Goal: Task Accomplishment & Management: Use online tool/utility

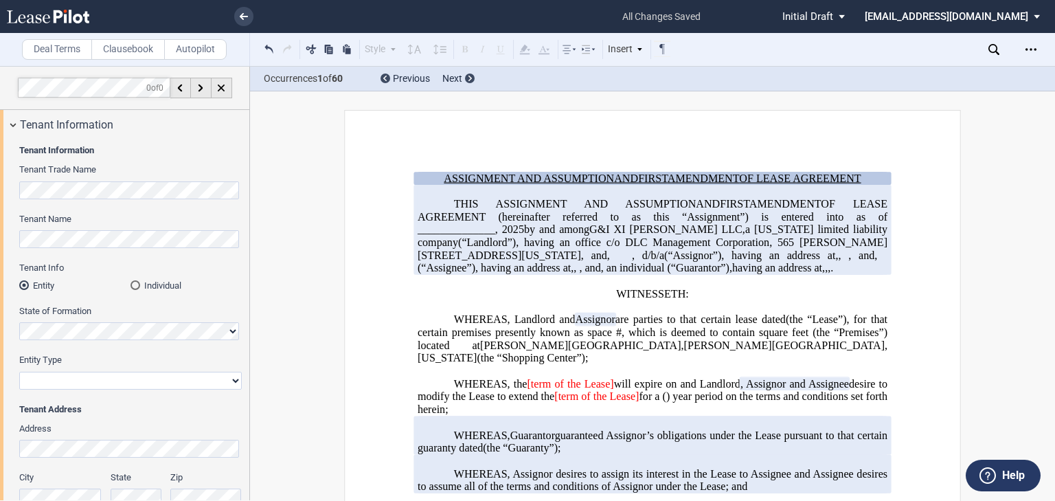
scroll to position [317, 0]
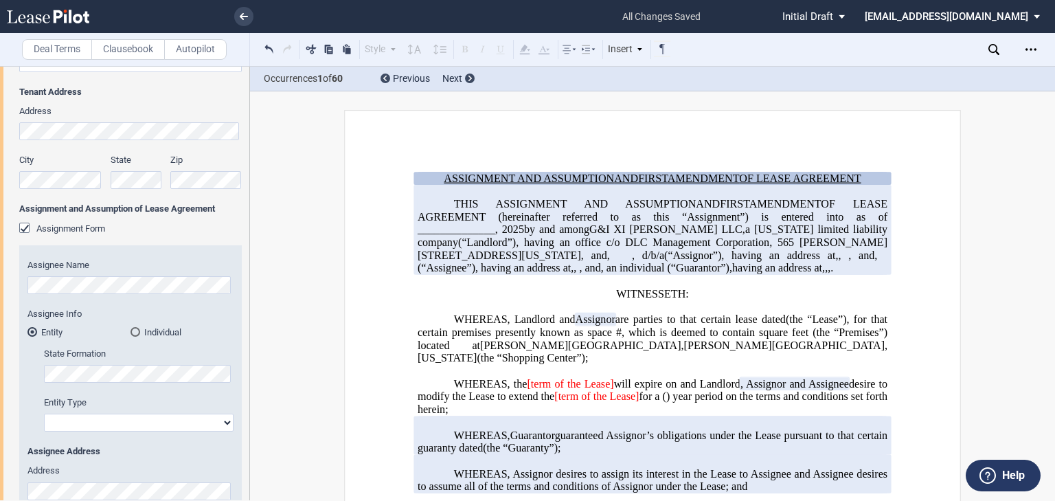
click at [552, 204] on span "THIS ASSIGNMENT AND ASSUMPTION" at bounding box center [575, 204] width 242 height 12
click at [849, 202] on span "OF LEASE AGREEMENT (hereinafter referred to as this “Assignment”) is entered in…" at bounding box center [653, 217] width 472 height 38
click at [852, 203] on span "OF LEASE AGREEMENT (hereinafter referred to as this “Assignment”) is entered in…" at bounding box center [653, 217] width 472 height 38
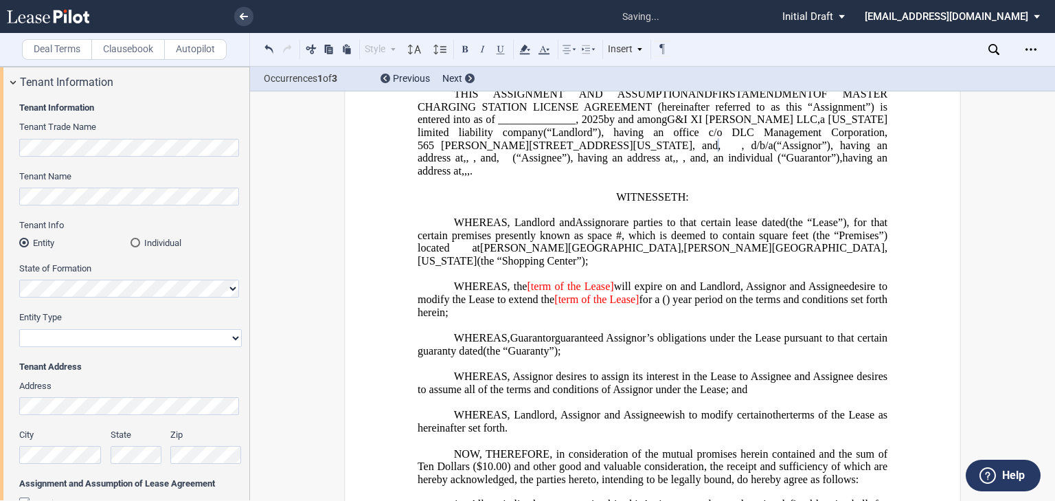
scroll to position [0, 0]
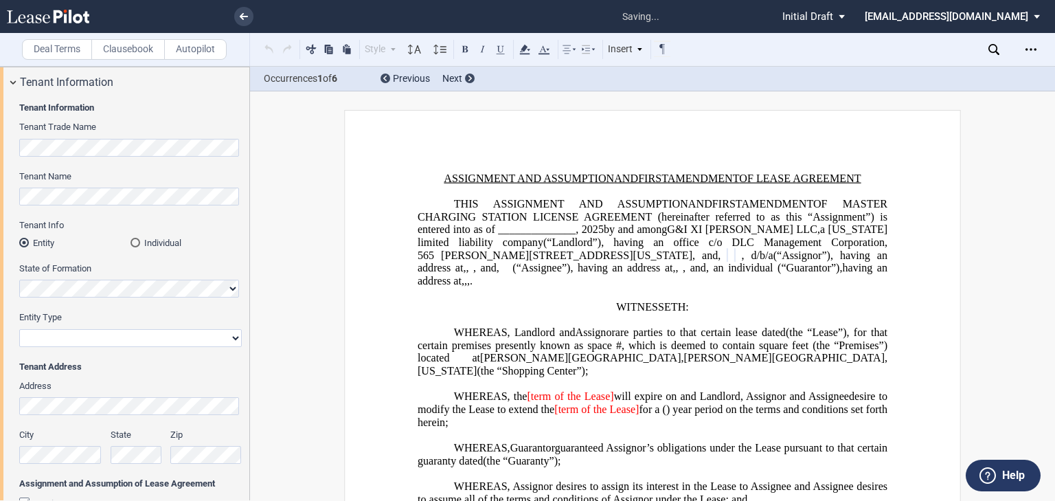
click at [71, 341] on select "Corporation Limited Liability Company General Partnership Limited Partnership O…" at bounding box center [130, 338] width 222 height 18
select select "limited liability company"
click at [19, 329] on select "Corporation Limited Liability Company General Partnership Limited Partnership O…" at bounding box center [130, 338] width 222 height 18
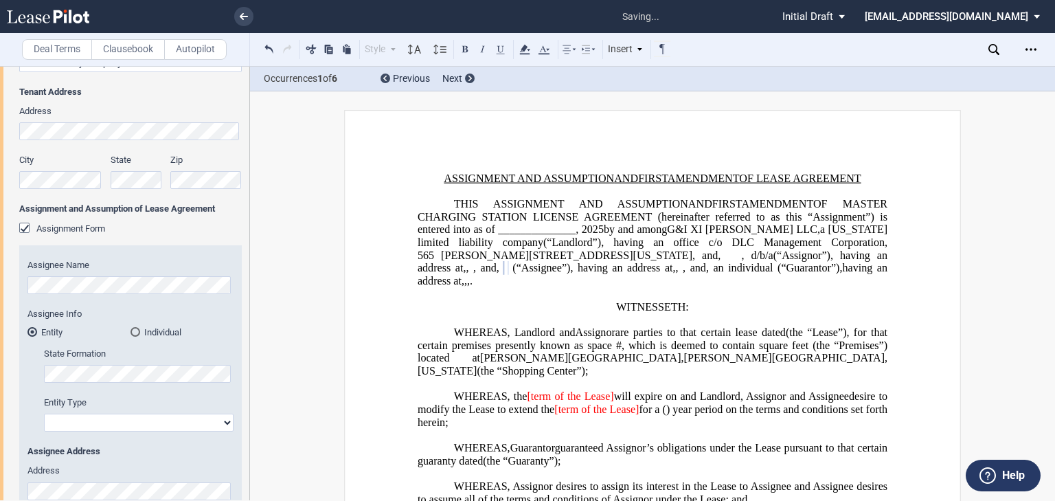
click at [129, 417] on select "Corporation Limited Liability Company General Partnership Limited Partnership O…" at bounding box center [139, 422] width 190 height 18
select select "limited liability company"
click at [44, 413] on select "Corporation Limited Liability Company General Partnership Limited Partnership O…" at bounding box center [139, 422] width 190 height 18
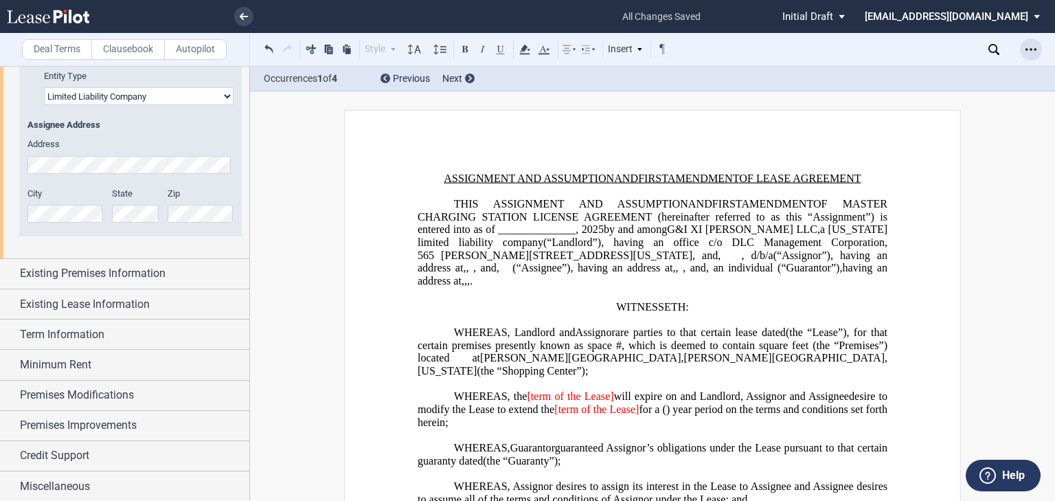
click at [1026, 51] on icon "Open Lease options menu" at bounding box center [1030, 49] width 11 height 11
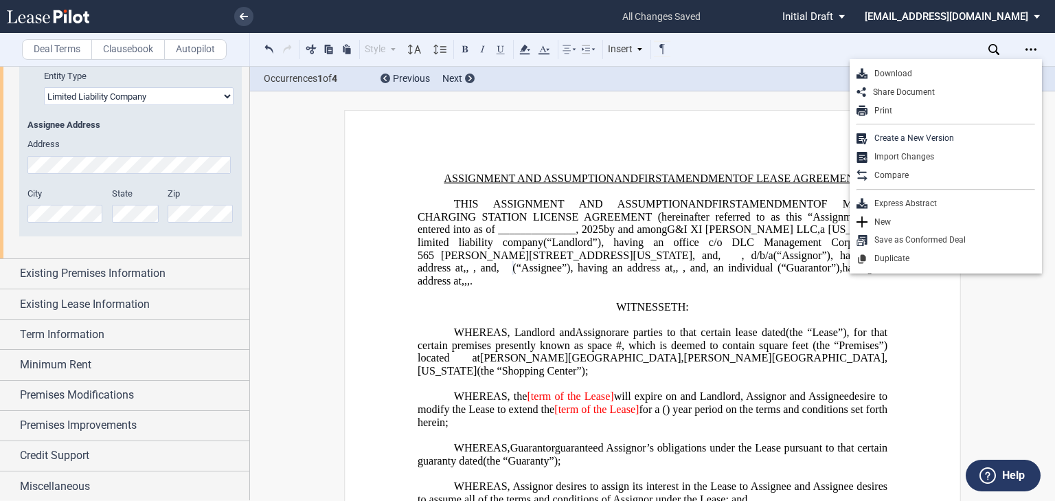
click at [887, 71] on div "Download" at bounding box center [951, 74] width 168 height 12
